Goal: Entertainment & Leisure: Consume media (video, audio)

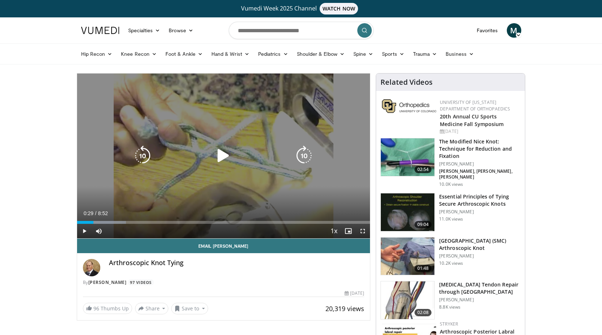
click at [222, 158] on icon "Video Player" at bounding box center [223, 155] width 20 height 20
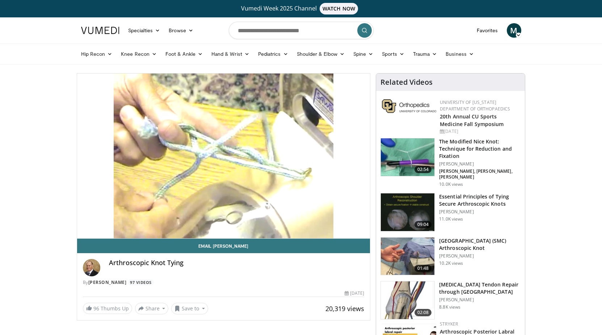
click at [119, 223] on video-js "**********" at bounding box center [223, 155] width 293 height 165
click at [119, 223] on div "10 seconds Tap to unmute" at bounding box center [223, 155] width 293 height 165
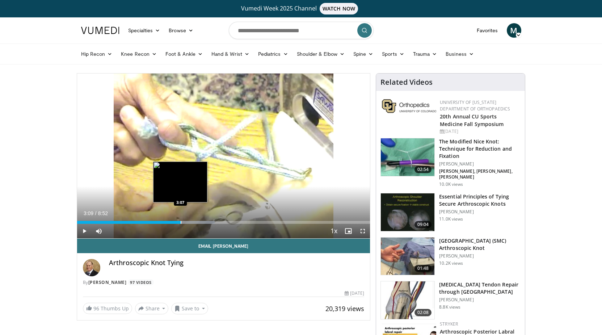
click at [180, 221] on div "3:09" at bounding box center [129, 222] width 104 height 3
drag, startPoint x: 180, startPoint y: 221, endPoint x: 173, endPoint y: 222, distance: 7.7
click at [176, 222] on div "3:07" at bounding box center [128, 222] width 103 height 3
click at [173, 222] on div "3:07" at bounding box center [128, 222] width 103 height 3
click at [171, 222] on div "3:07" at bounding box center [128, 222] width 103 height 3
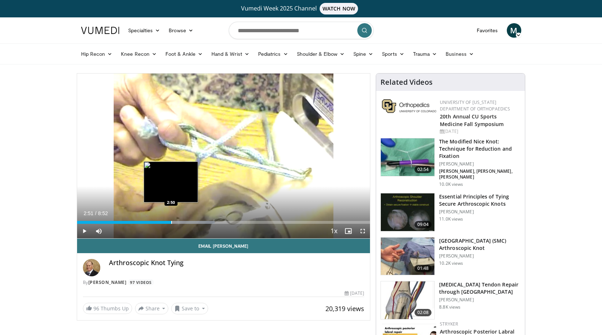
drag, startPoint x: 170, startPoint y: 222, endPoint x: 163, endPoint y: 221, distance: 7.3
click at [166, 222] on div "2:51" at bounding box center [124, 222] width 94 height 3
click at [164, 222] on div "2:51" at bounding box center [124, 222] width 94 height 3
drag, startPoint x: 163, startPoint y: 221, endPoint x: 149, endPoint y: 220, distance: 13.8
click at [154, 221] on div "2:38" at bounding box center [120, 222] width 87 height 3
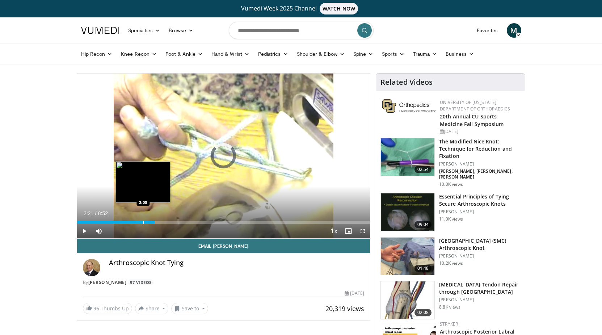
click at [142, 220] on div "Loaded : 0.00% 2:21 2:00" at bounding box center [223, 220] width 293 height 7
drag, startPoint x: 142, startPoint y: 220, endPoint x: 136, endPoint y: 220, distance: 5.4
click at [141, 220] on div "Loaded : 0.00% 2:21 2:00" at bounding box center [223, 220] width 293 height 7
click at [139, 222] on div "1:56" at bounding box center [109, 222] width 64 height 3
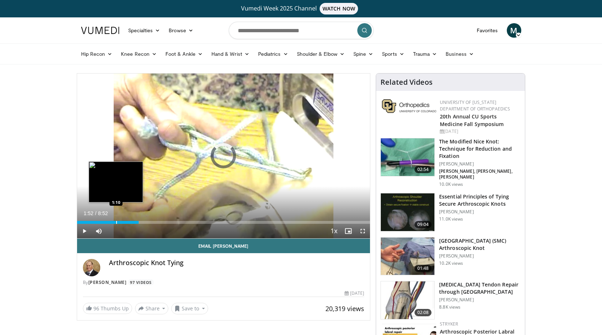
drag, startPoint x: 139, startPoint y: 222, endPoint x: 110, endPoint y: 222, distance: 28.9
click at [110, 222] on div "1:12" at bounding box center [108, 222] width 62 height 3
click at [110, 222] on div "1:01" at bounding box center [93, 222] width 33 height 3
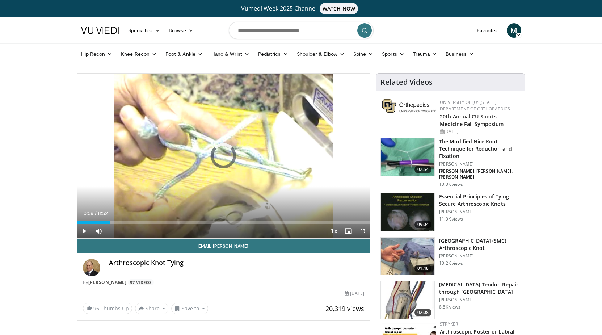
click at [406, 157] on img at bounding box center [408, 157] width 54 height 38
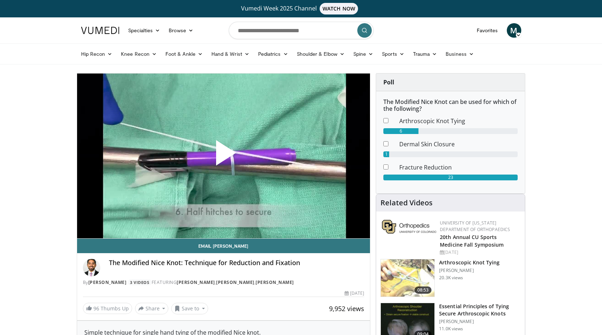
click at [223, 156] on span "Video Player" at bounding box center [223, 156] width 0 height 0
click at [224, 154] on div "10 seconds Tap to unmute" at bounding box center [223, 155] width 293 height 165
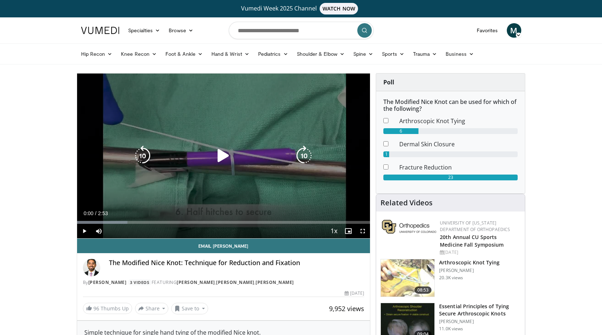
click at [222, 154] on icon "Video Player" at bounding box center [223, 155] width 20 height 20
click at [0, 0] on icon "Video Player" at bounding box center [0, 0] width 0 height 0
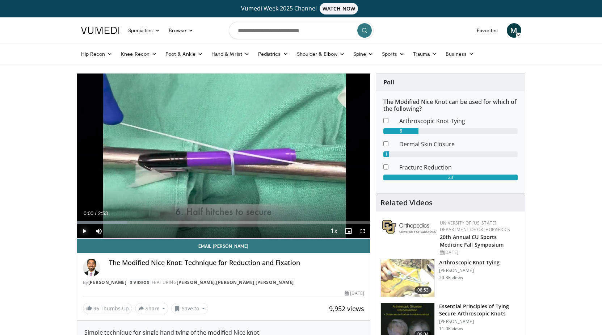
click at [84, 229] on span "Video Player" at bounding box center [84, 231] width 14 height 14
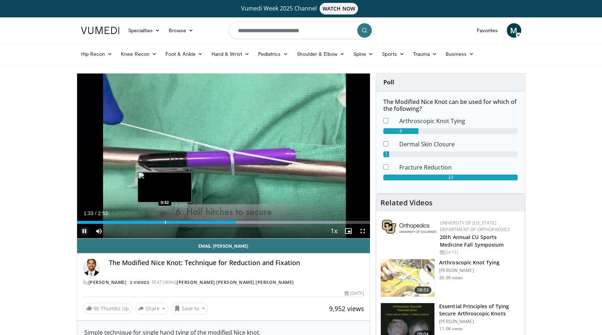
click at [165, 219] on div "Loaded : 91.30% 1:34 0:52" at bounding box center [223, 220] width 293 height 7
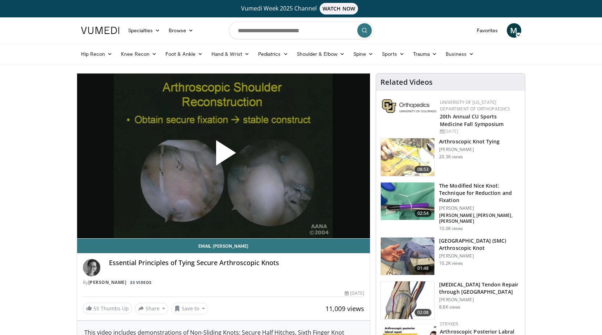
click at [451, 197] on h3 "The Modified Nice Knot: Technique for Reduction and Fixation" at bounding box center [479, 193] width 81 height 22
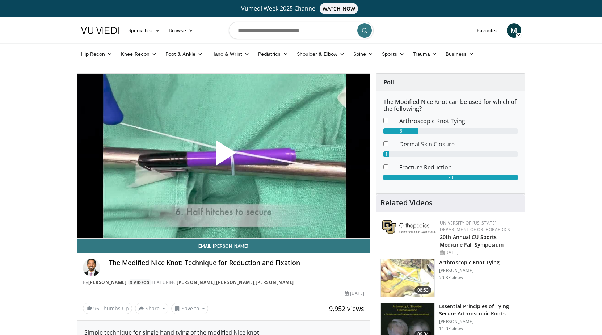
click at [223, 156] on span "Video Player" at bounding box center [223, 156] width 0 height 0
click at [222, 154] on div "10 seconds Tap to unmute" at bounding box center [223, 155] width 293 height 165
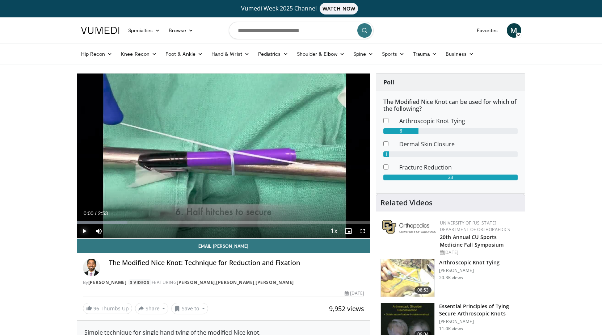
click at [85, 230] on span "Video Player" at bounding box center [84, 231] width 14 height 14
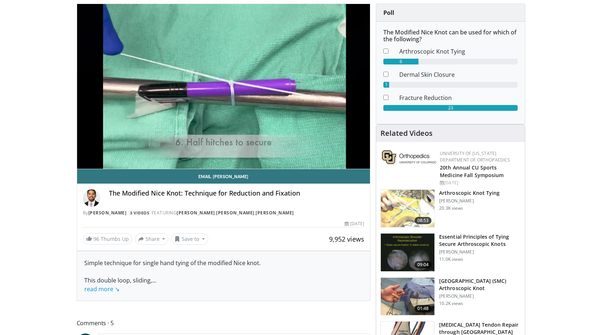
scroll to position [74, 0]
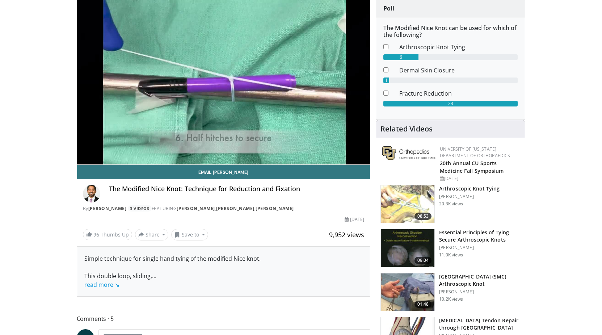
click at [404, 207] on img at bounding box center [408, 204] width 54 height 38
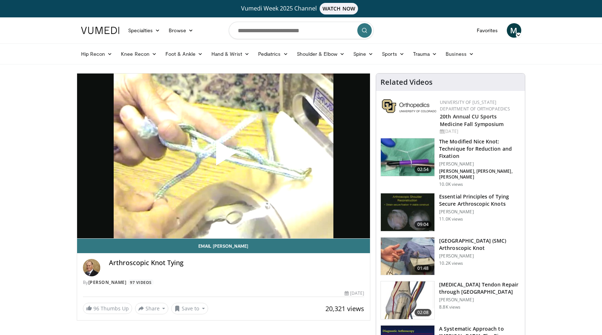
click at [223, 156] on span "Video Player" at bounding box center [223, 156] width 0 height 0
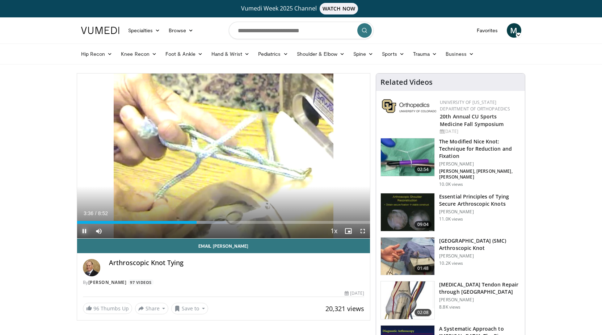
click at [86, 231] on span "Video Player" at bounding box center [84, 231] width 14 height 14
